Goal: Information Seeking & Learning: Understand process/instructions

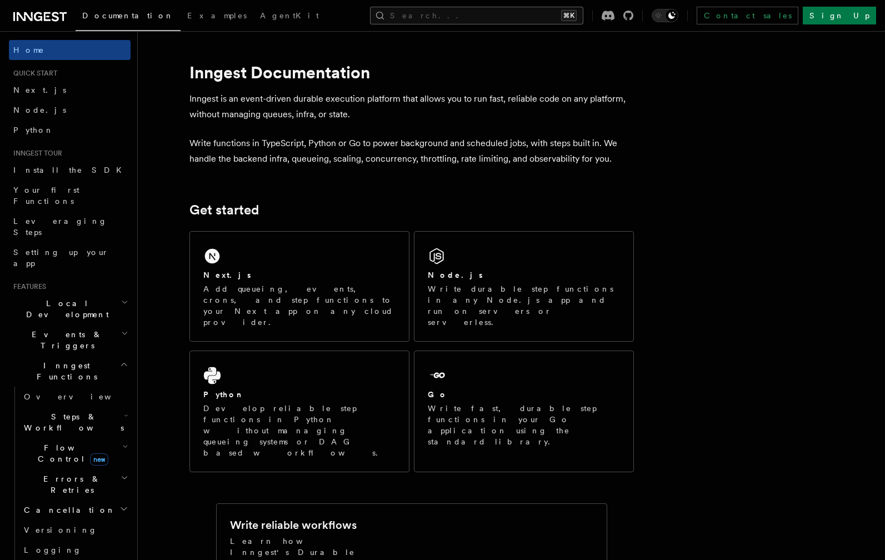
click at [504, 15] on button "Search... ⌘K" at bounding box center [476, 16] width 213 height 18
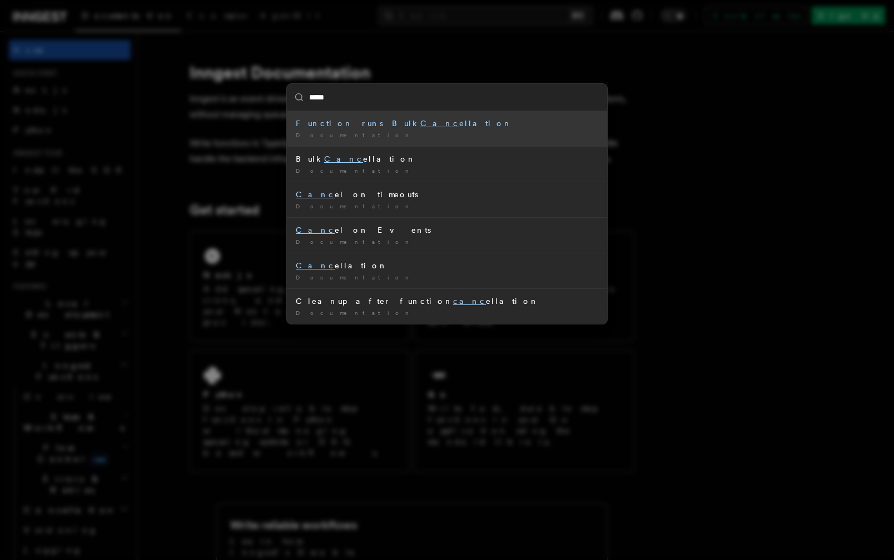
type input "******"
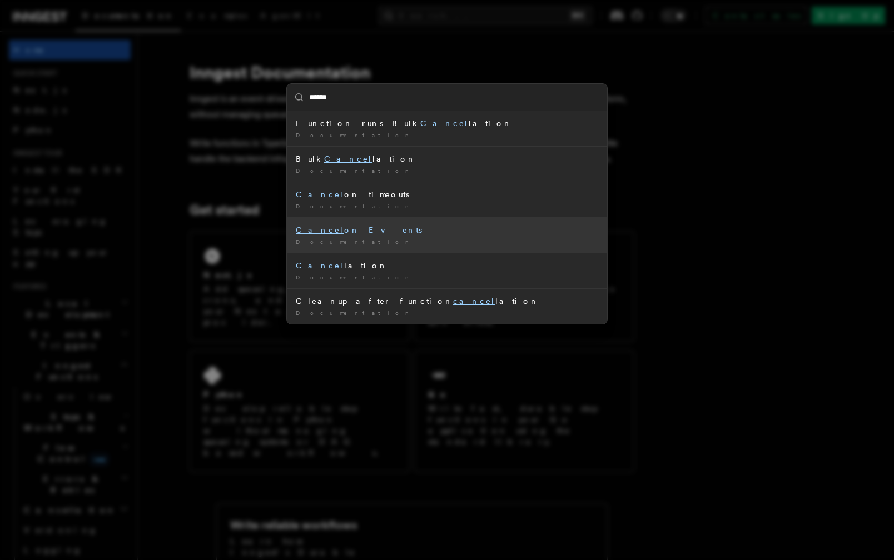
click at [366, 232] on div "Cancel on Events" at bounding box center [447, 230] width 302 height 11
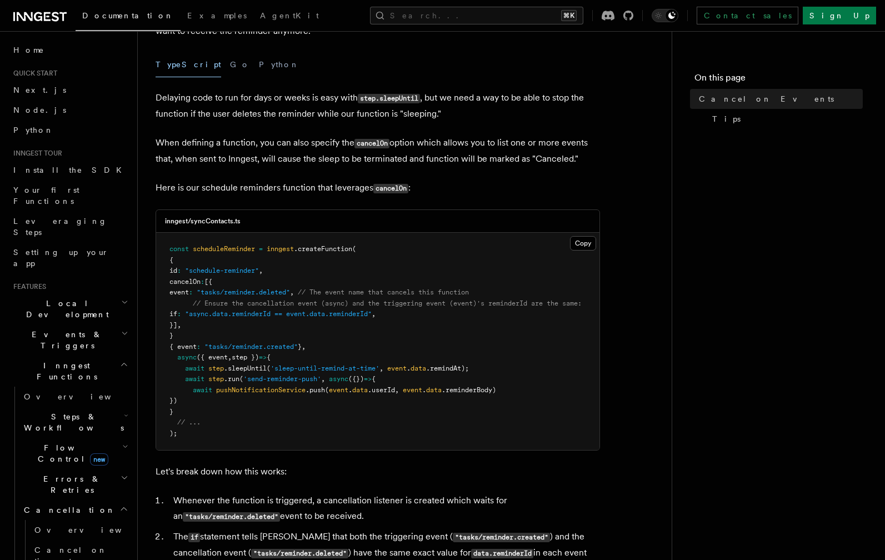
scroll to position [141, 0]
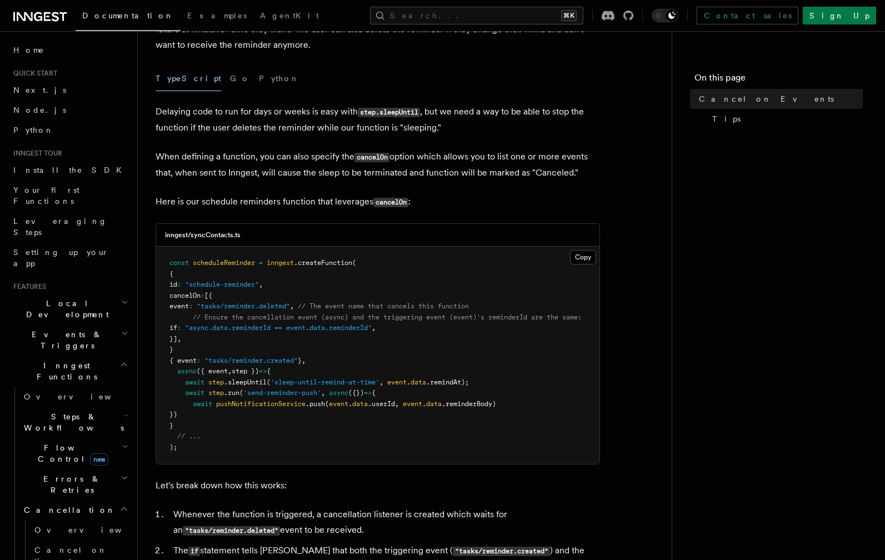
click at [290, 310] on span ""tasks/reminder.deleted"" at bounding box center [243, 306] width 93 height 8
click at [313, 339] on pre "const scheduleReminder = inngest .createFunction ( { id : "schedule-reminder" ,…" at bounding box center [377, 355] width 443 height 217
click at [313, 338] on pre "const scheduleReminder = inngest .createFunction ( { id : "schedule-reminder" ,…" at bounding box center [377, 355] width 443 height 217
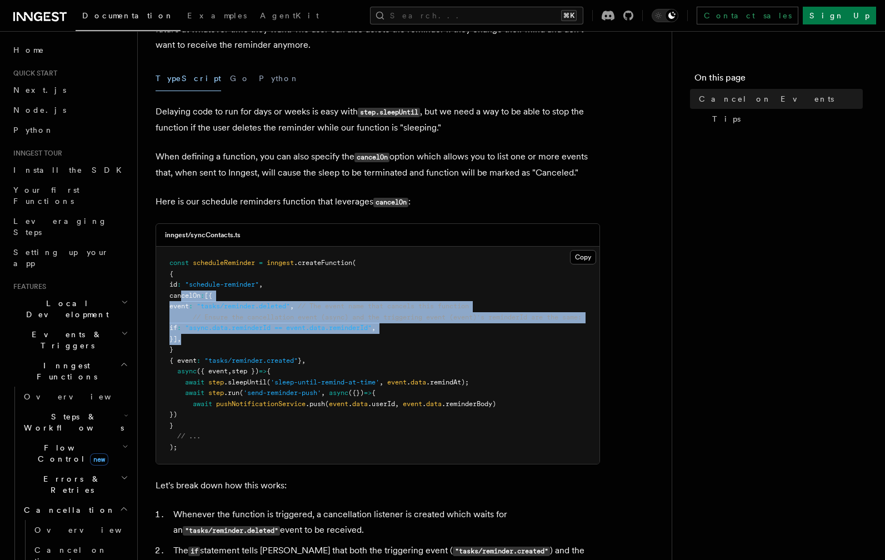
drag, startPoint x: 181, startPoint y: 293, endPoint x: 234, endPoint y: 343, distance: 73.1
click at [234, 343] on pre "const scheduleReminder = inngest .createFunction ( { id : "schedule-reminder" ,…" at bounding box center [377, 355] width 443 height 217
copy code "cancelOn : [{ event : "tasks/reminder.deleted" , // The event name that cancels…"
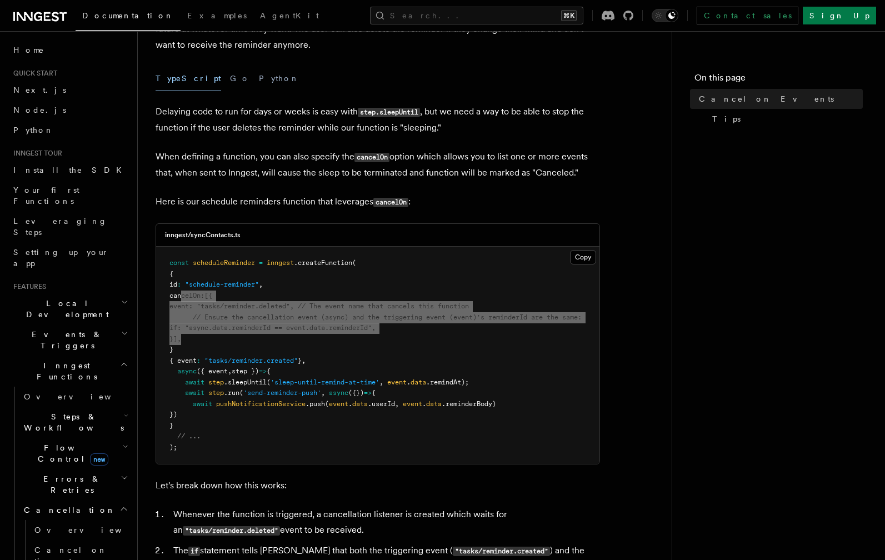
scroll to position [0, 0]
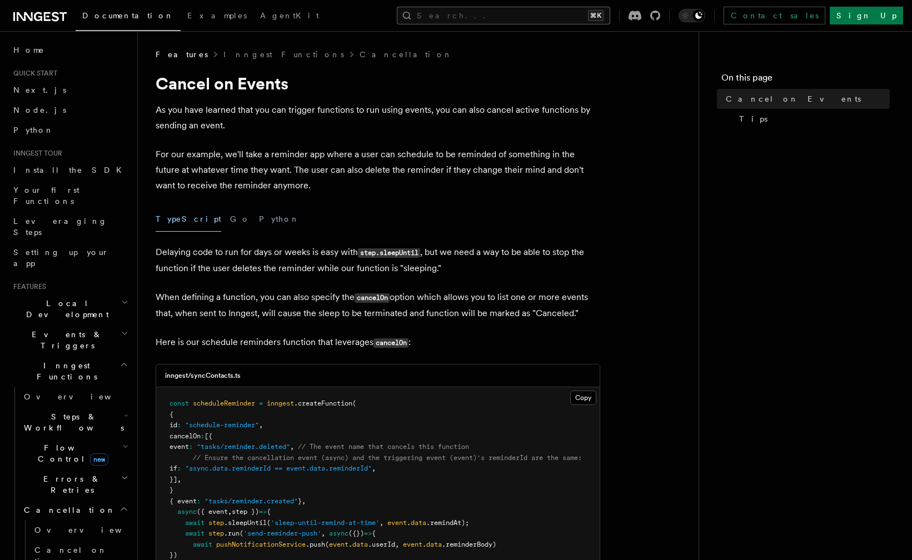
click at [533, 23] on button "Search... ⌘K" at bounding box center [503, 16] width 213 height 18
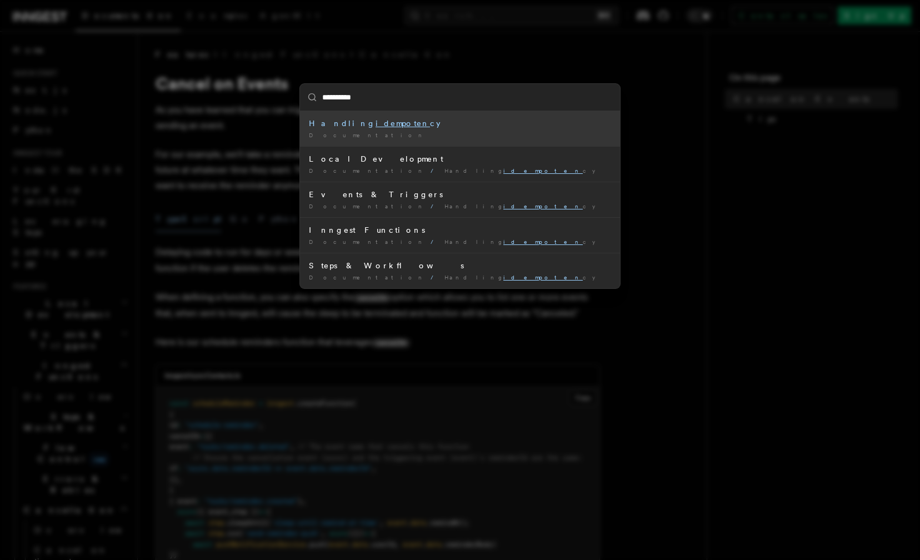
type input "**********"
click at [374, 128] on div "Handling idempotency" at bounding box center [460, 123] width 302 height 11
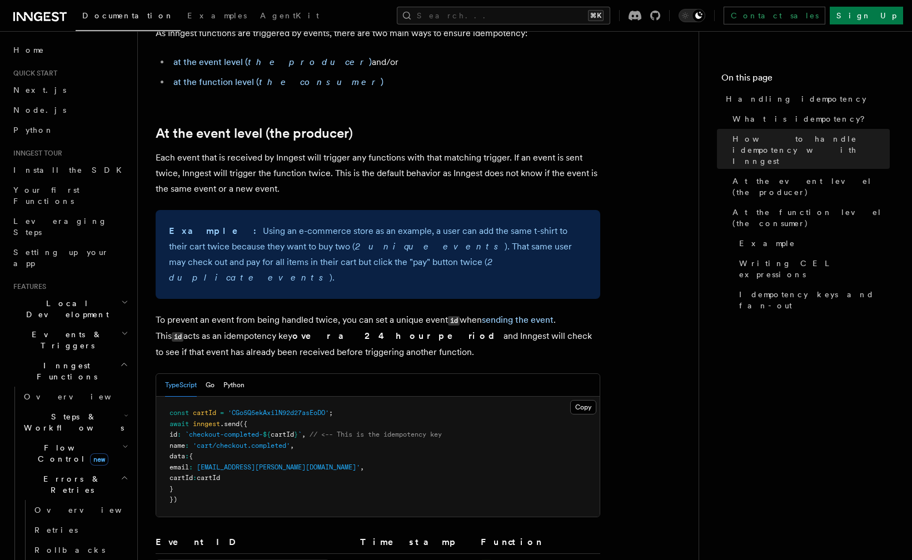
scroll to position [335, 0]
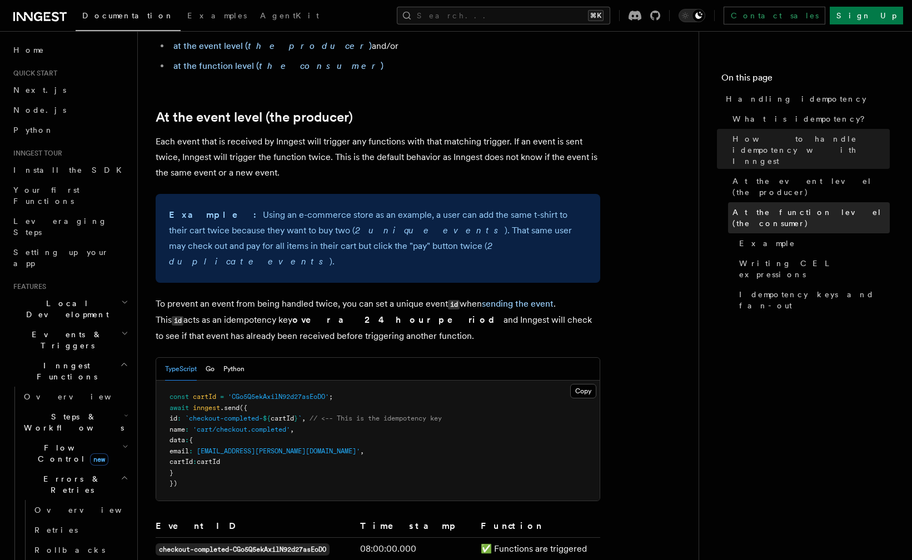
click at [836, 207] on span "At the function level (the consumer)" at bounding box center [810, 218] width 157 height 22
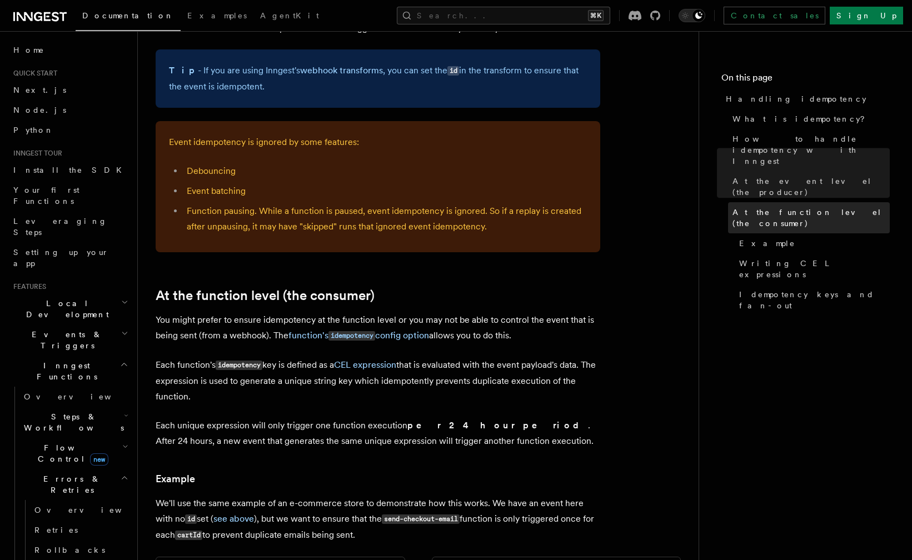
scroll to position [1281, 0]
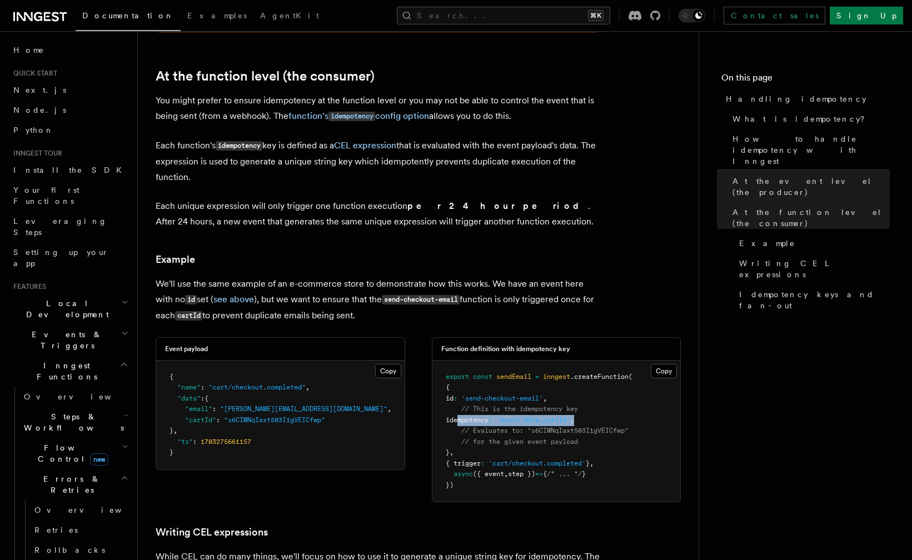
drag, startPoint x: 459, startPoint y: 408, endPoint x: 626, endPoint y: 405, distance: 166.8
click at [626, 405] on pre "export const sendEmail = inngest .createFunction ( { id : 'send-checkout-email'…" at bounding box center [556, 432] width 248 height 142
copy span "idempotency : 'event.data.cartId' ,"
